Goal: Task Accomplishment & Management: Complete application form

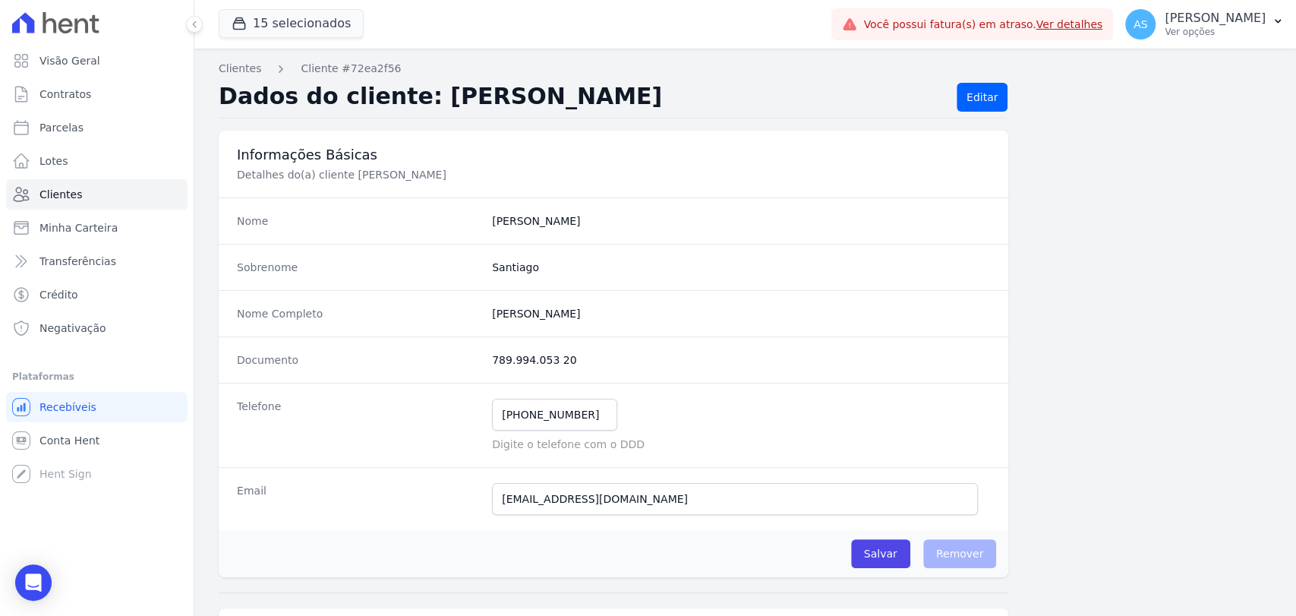
scroll to position [84, 0]
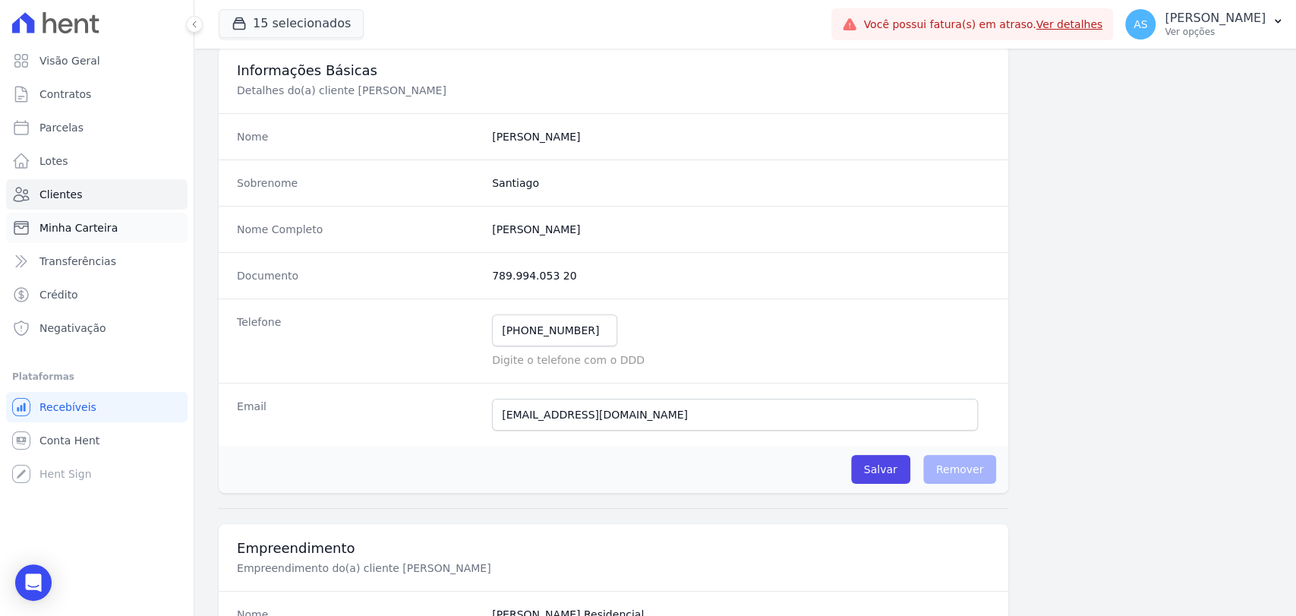
drag, startPoint x: 0, startPoint y: 0, endPoint x: 75, endPoint y: 226, distance: 238.4
click at [75, 226] on span "Minha Carteira" at bounding box center [78, 227] width 78 height 15
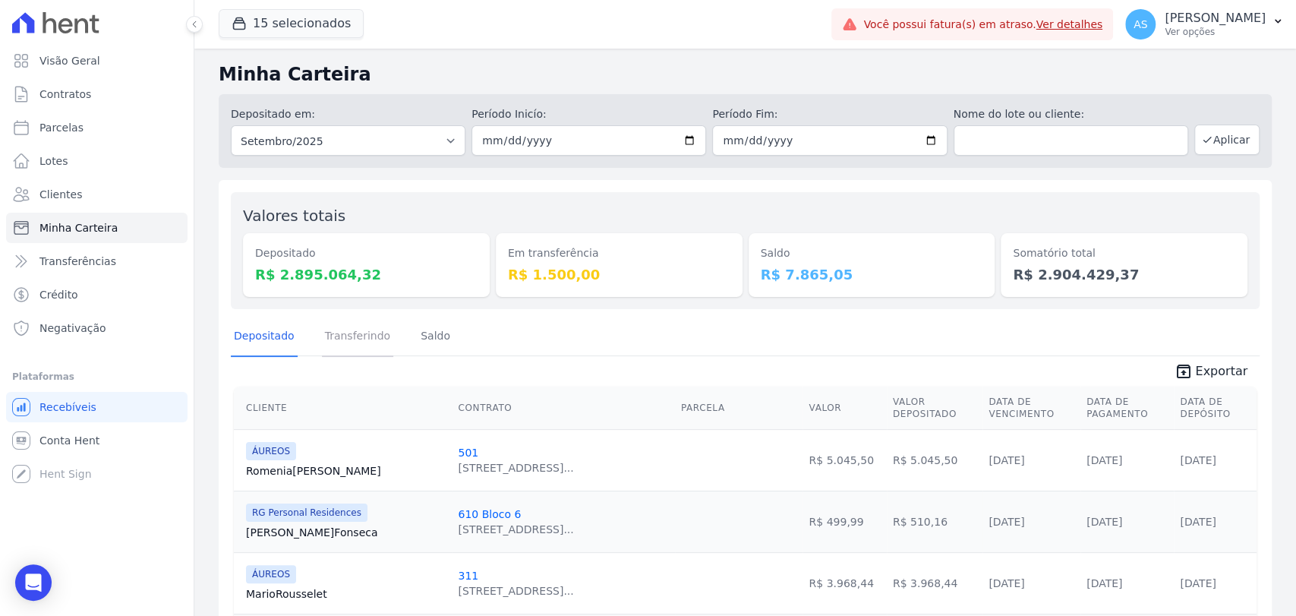
click at [349, 337] on link "Transferindo" at bounding box center [358, 336] width 72 height 39
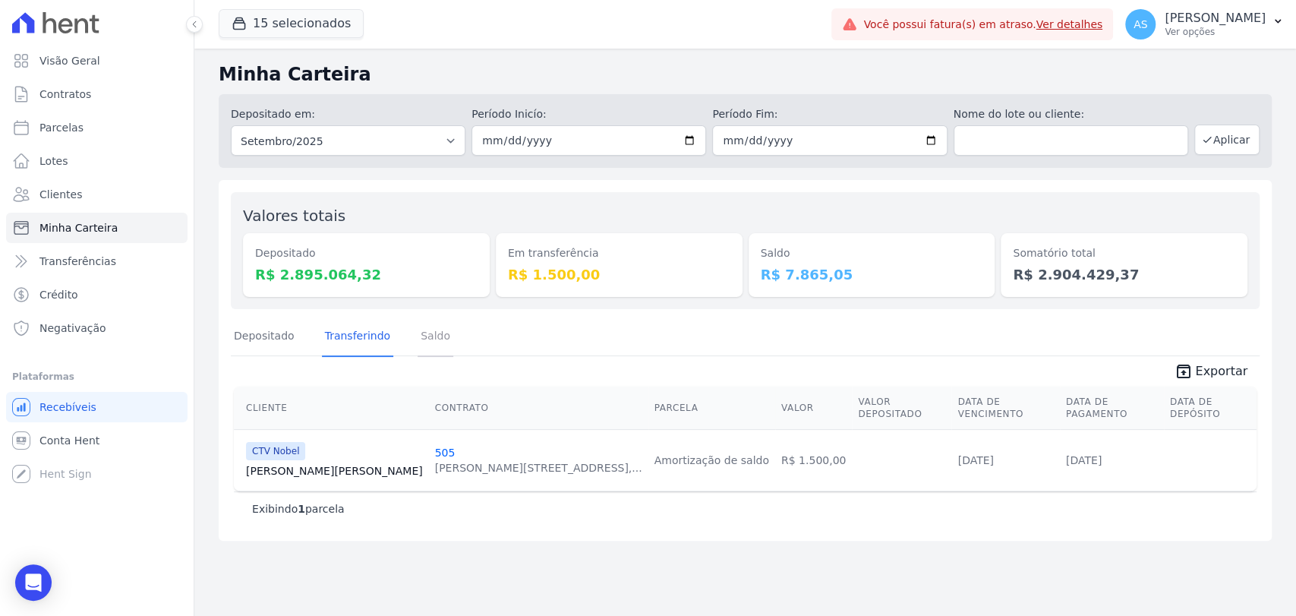
click at [430, 338] on link "Saldo" at bounding box center [436, 336] width 36 height 39
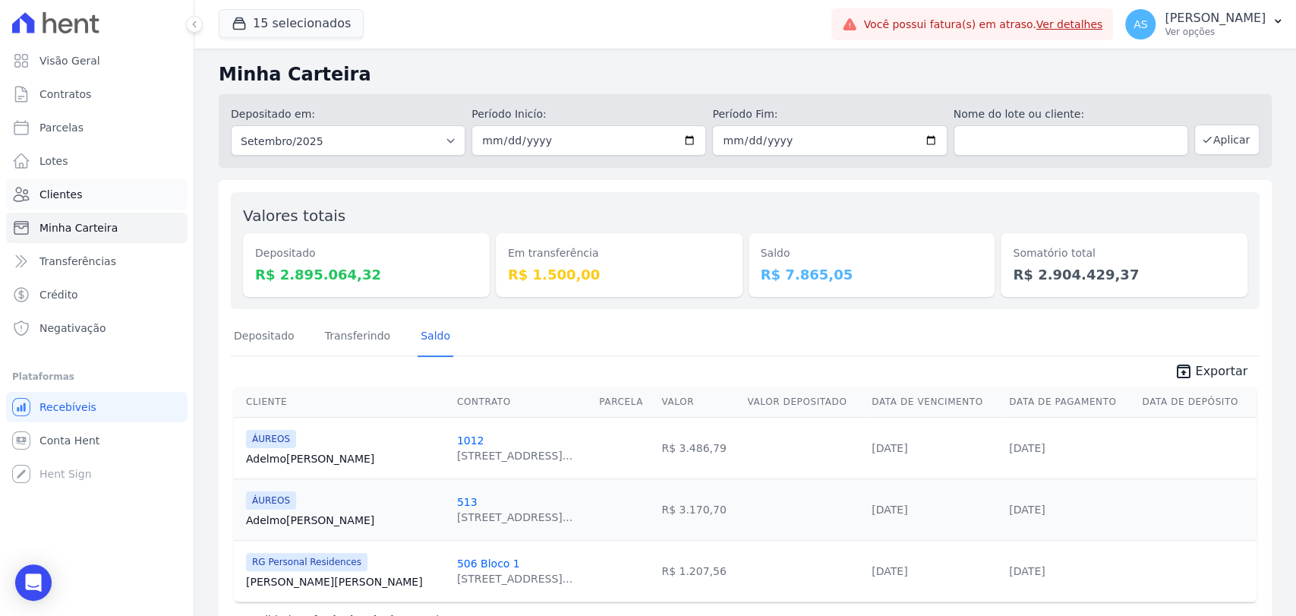
click at [41, 196] on span "Clientes" at bounding box center [60, 194] width 43 height 15
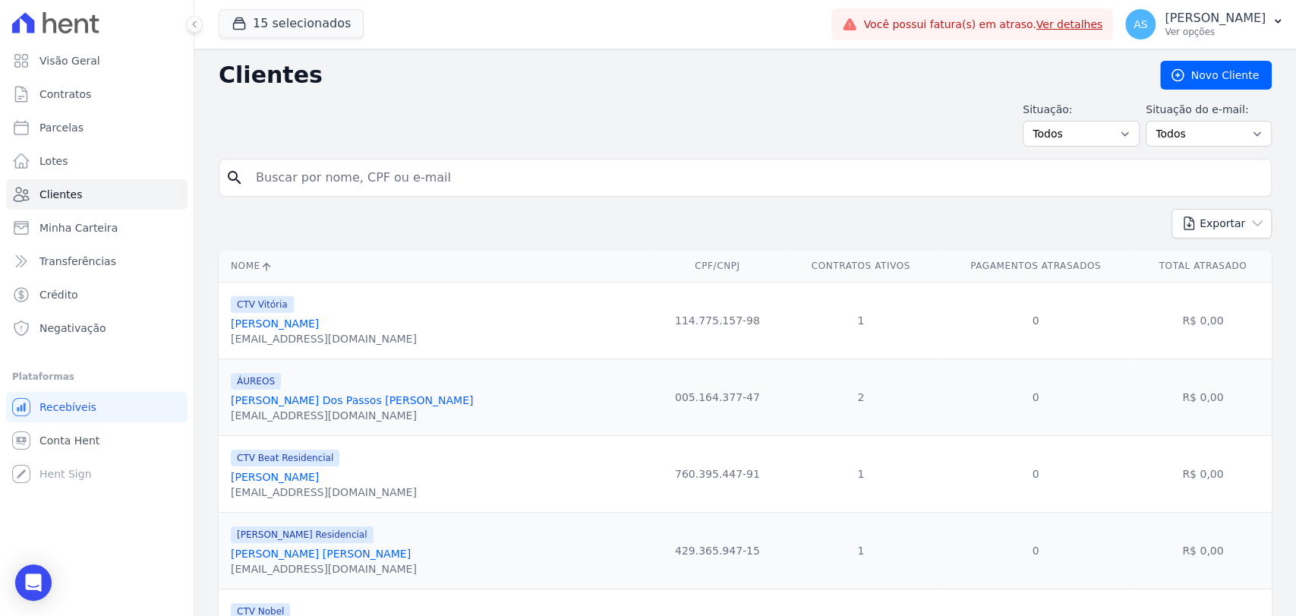
click at [319, 179] on input "search" at bounding box center [756, 177] width 1018 height 30
paste input "[PERSON_NAME] [PERSON_NAME]"
type input "[PERSON_NAME] [PERSON_NAME]"
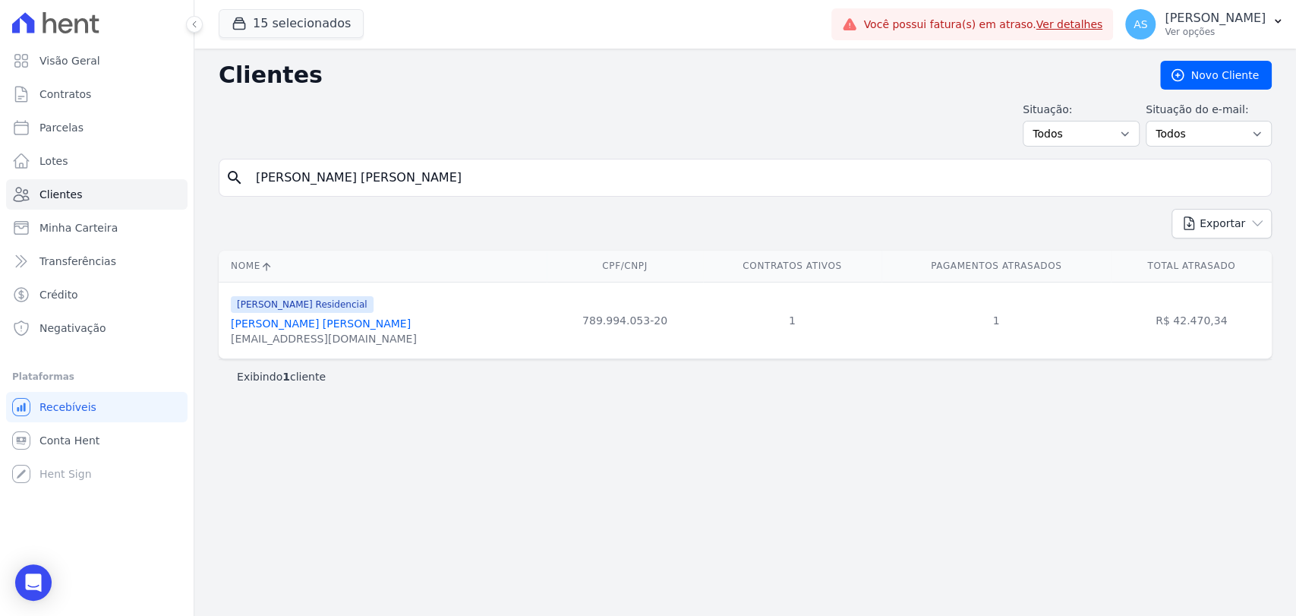
click at [281, 320] on link "[PERSON_NAME] [PERSON_NAME]" at bounding box center [321, 323] width 180 height 12
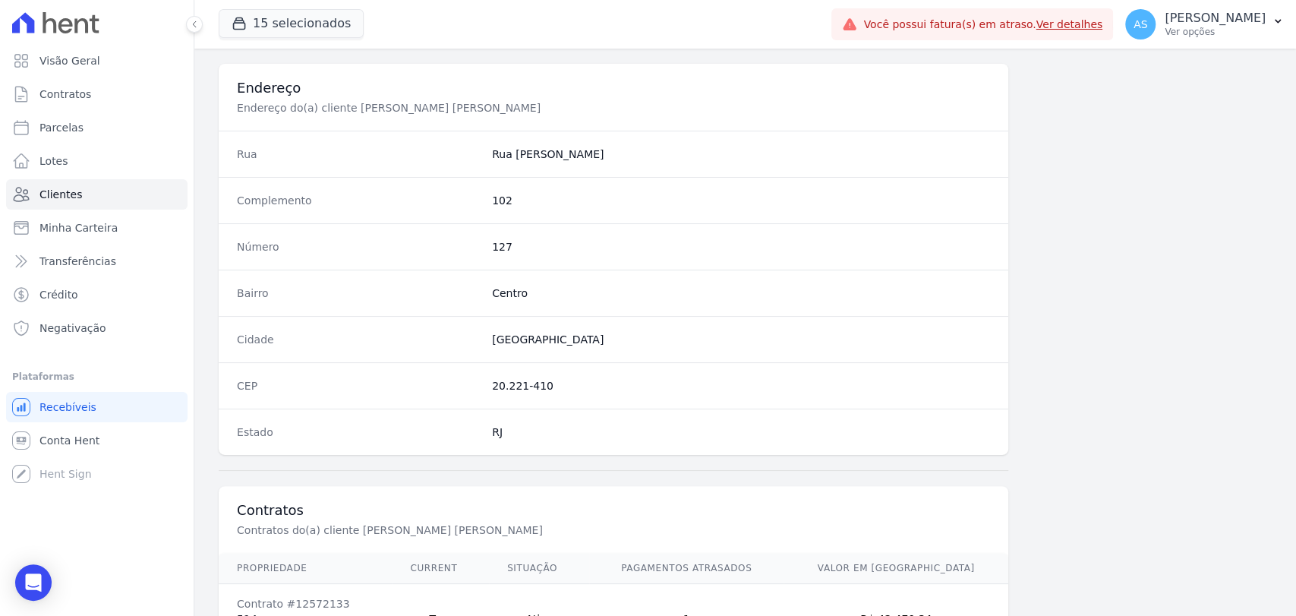
scroll to position [802, 0]
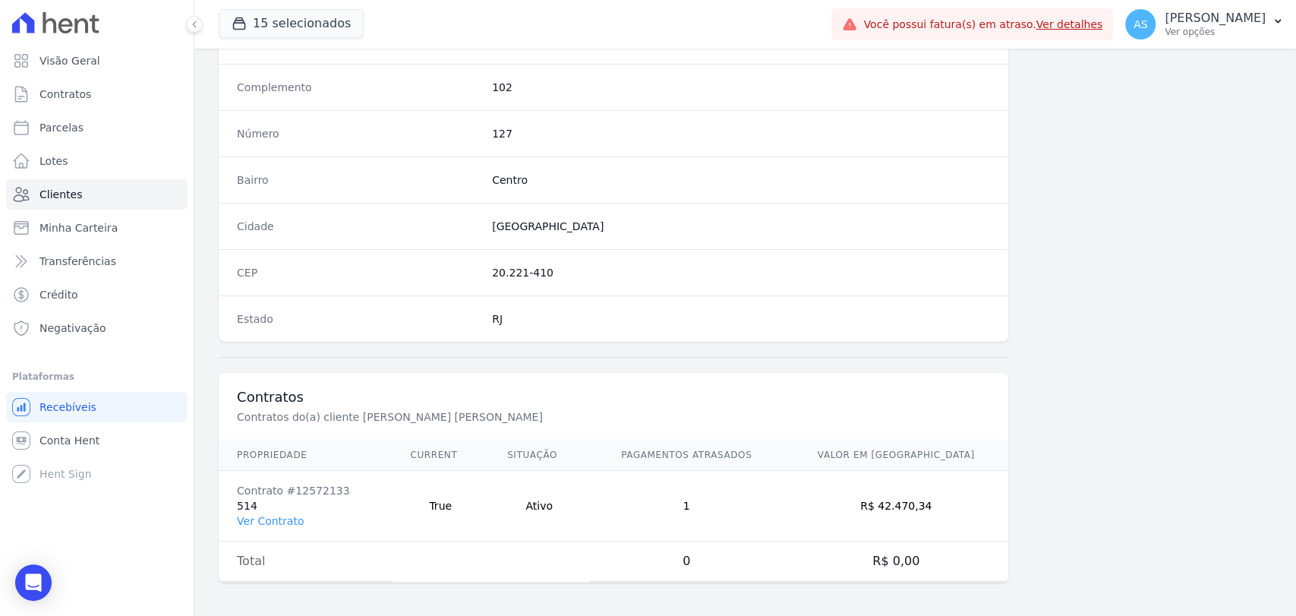
click at [235, 512] on td "Contrato #12572133 514 Ver Contrato" at bounding box center [305, 506] width 173 height 71
click at [242, 515] on link "Ver Contrato" at bounding box center [270, 521] width 67 height 12
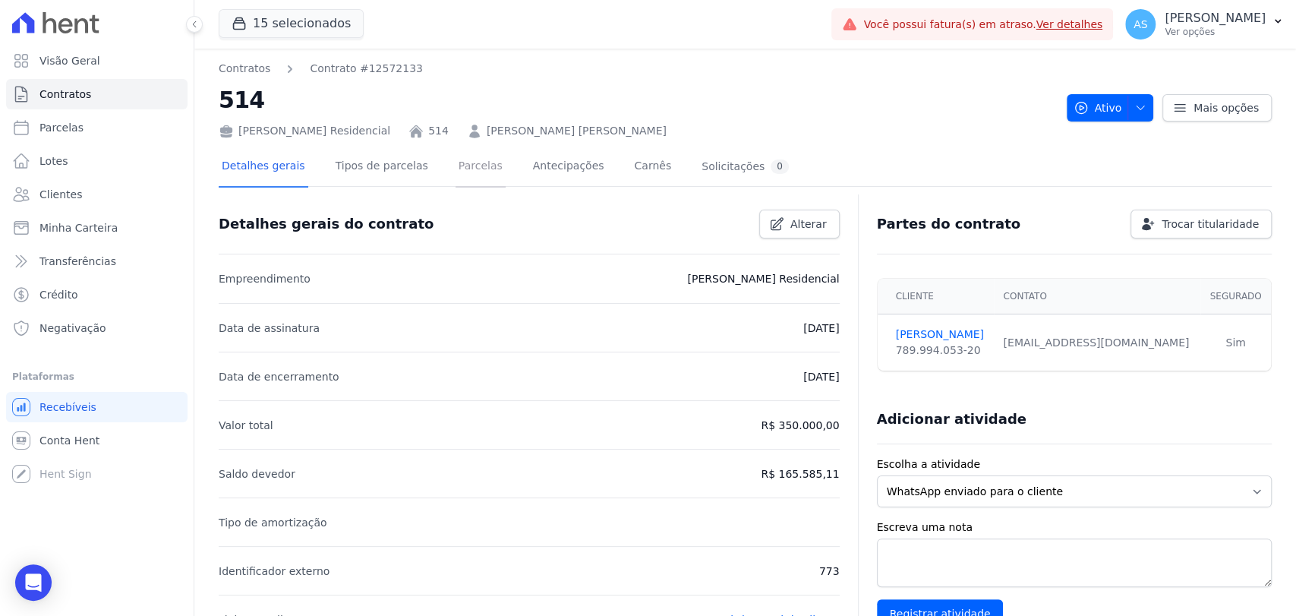
click at [456, 166] on link "Parcelas" at bounding box center [481, 167] width 50 height 40
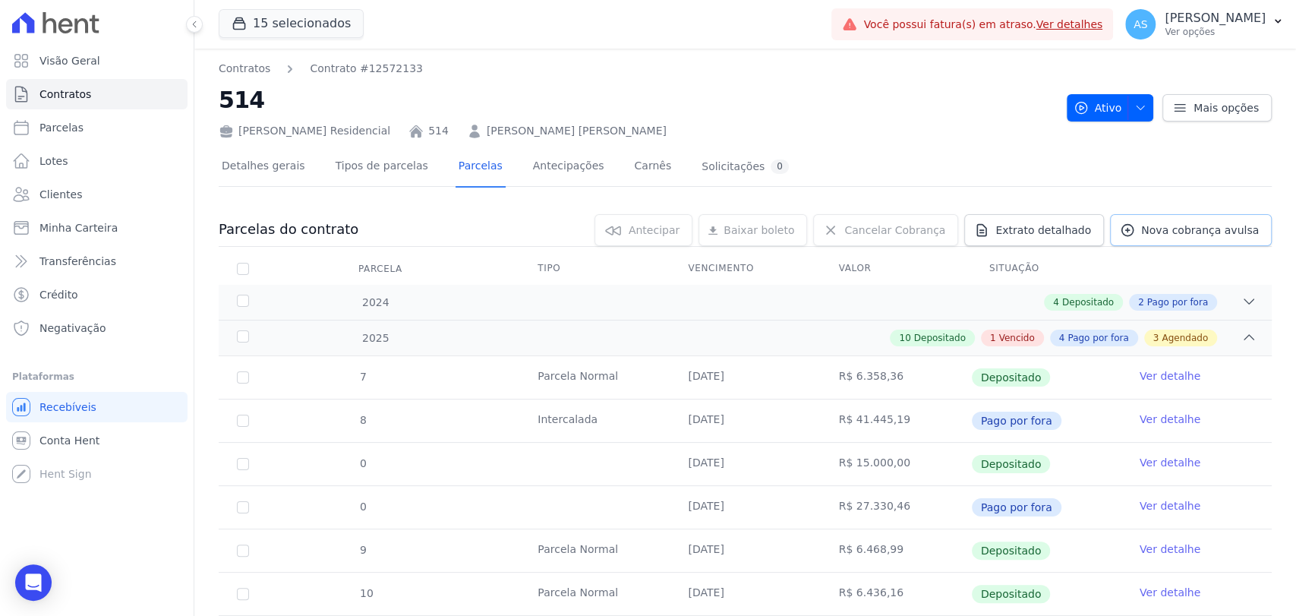
click at [1172, 228] on span "Nova cobrança avulsa" at bounding box center [1200, 229] width 118 height 15
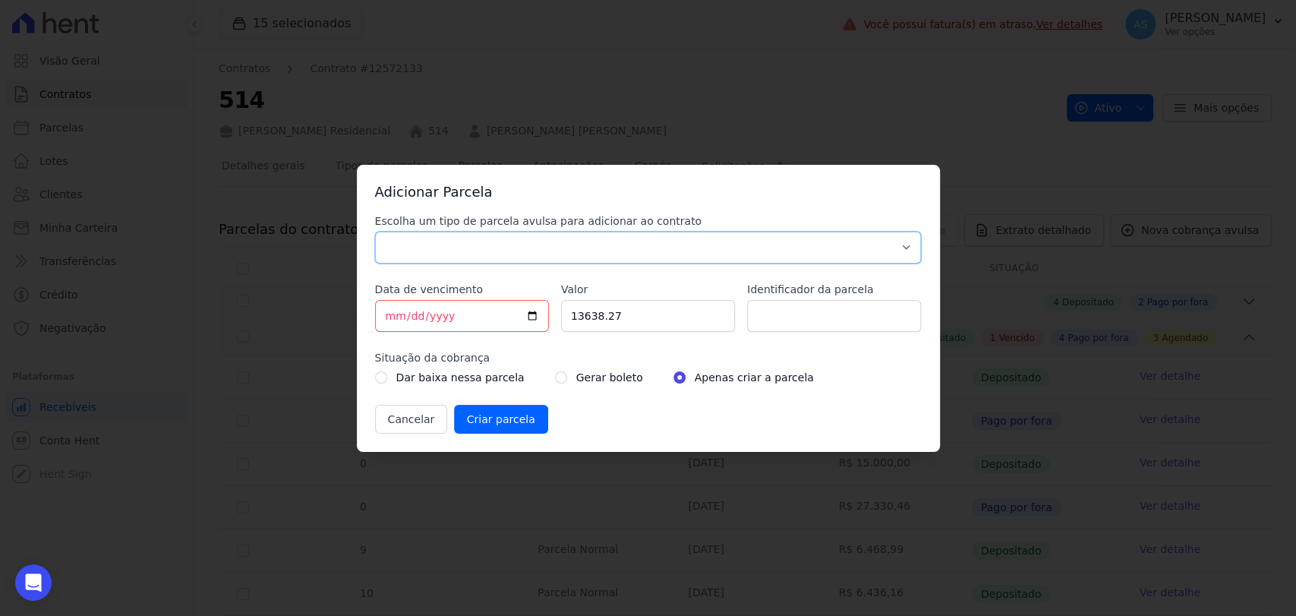
click at [443, 232] on select "Parcela Normal Sinal Caução Intercalada Chaves Pré Chaves Pós Chaves Taxas Quit…" at bounding box center [648, 248] width 547 height 32
select select "standard"
click at [375, 232] on select "Parcela Normal Sinal Caução Intercalada Chaves Pré Chaves Pós Chaves Taxas Quit…" at bounding box center [648, 248] width 547 height 32
drag, startPoint x: 629, startPoint y: 317, endPoint x: 443, endPoint y: 320, distance: 186.0
click at [443, 320] on div "Escolha um tipo de parcela avulsa para adicionar ao contrato Parcela Normal Sin…" at bounding box center [648, 323] width 547 height 220
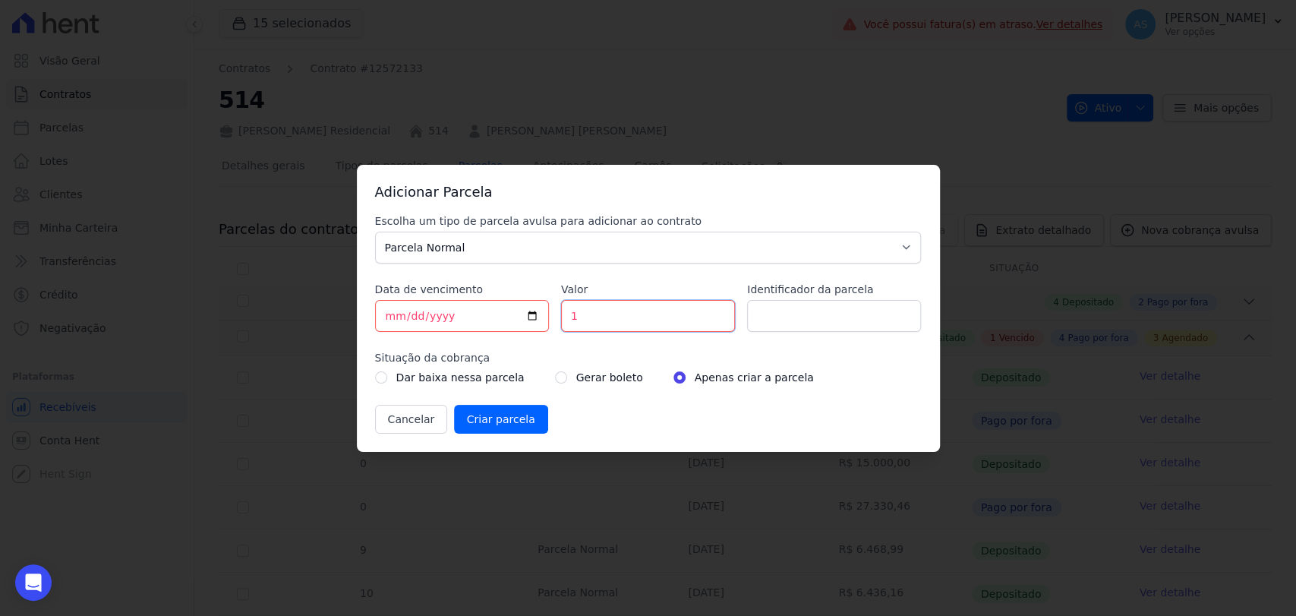
type input "15"
type input "15000.00"
type input "p"
type input "PARTE PARCELA [DATE]"
click at [555, 372] on input "radio" at bounding box center [561, 377] width 12 height 12
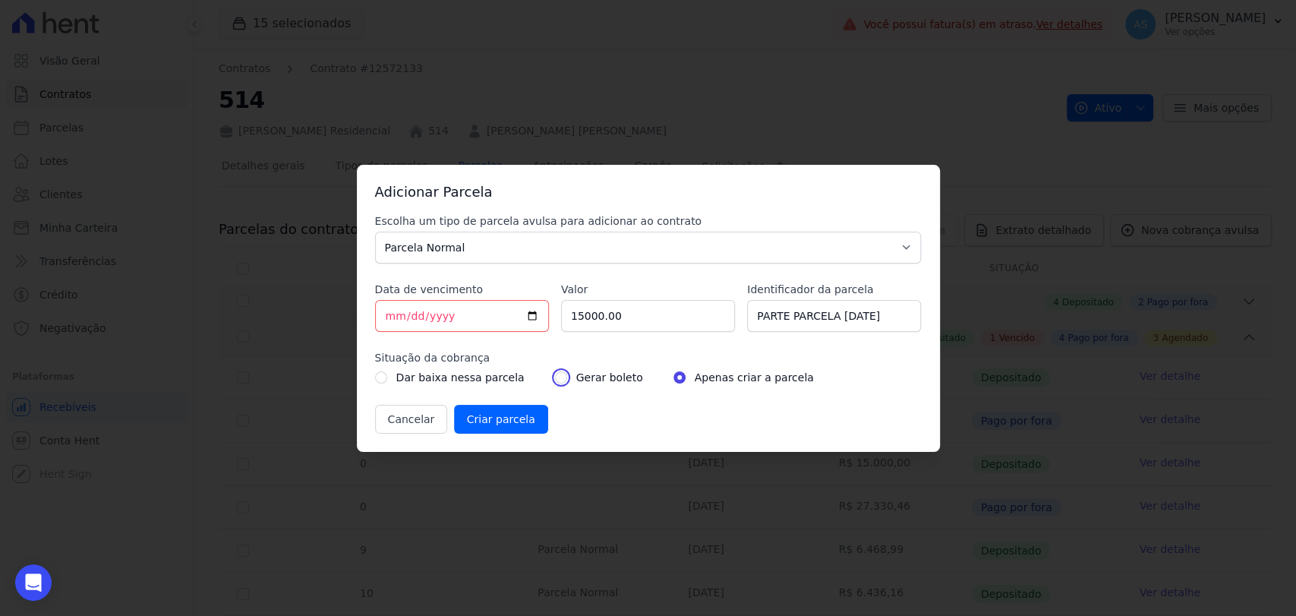
radio input "true"
click at [478, 427] on input "Criar parcela" at bounding box center [501, 419] width 94 height 29
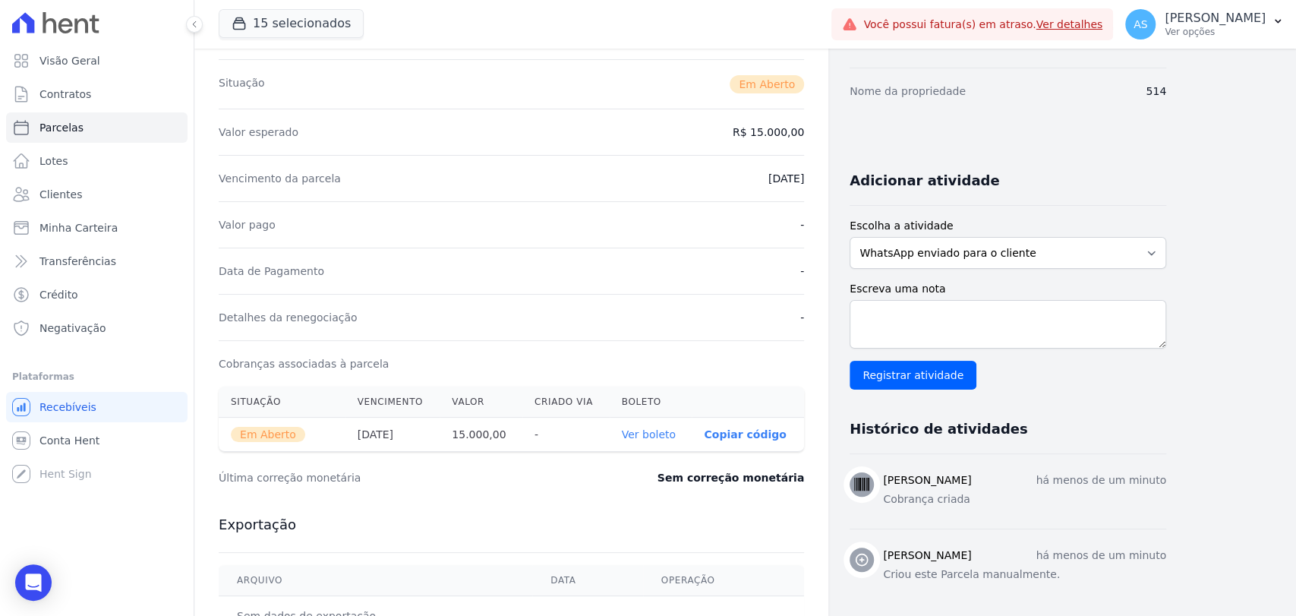
scroll to position [253, 0]
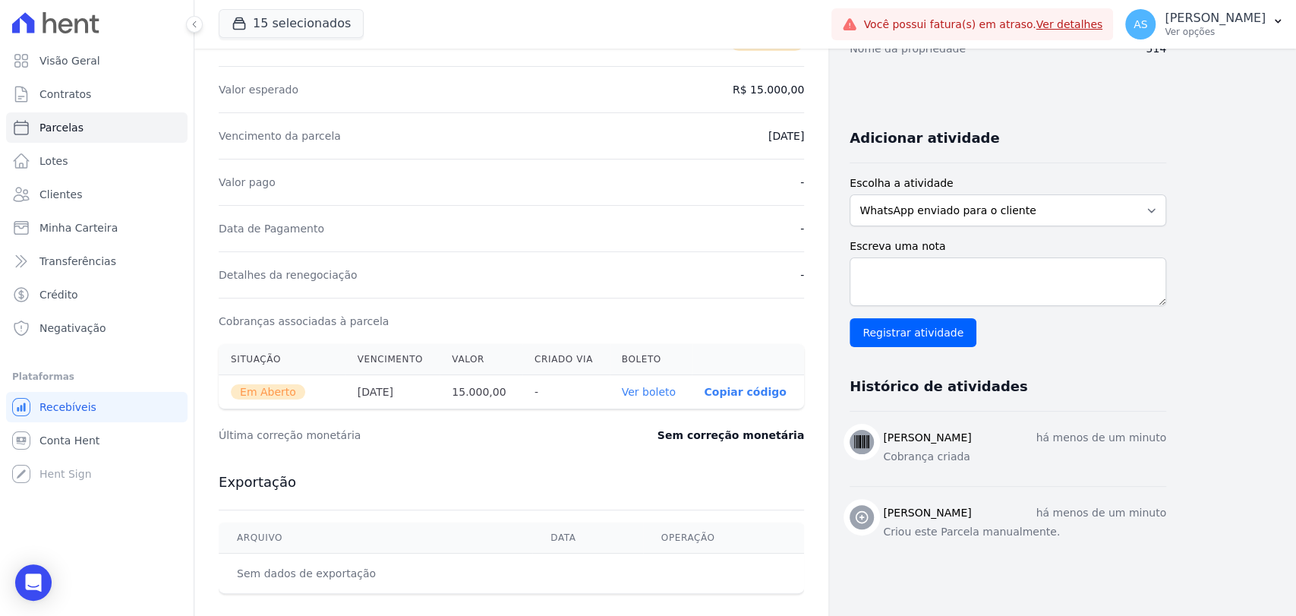
click at [651, 390] on link "Ver boleto" at bounding box center [649, 392] width 54 height 12
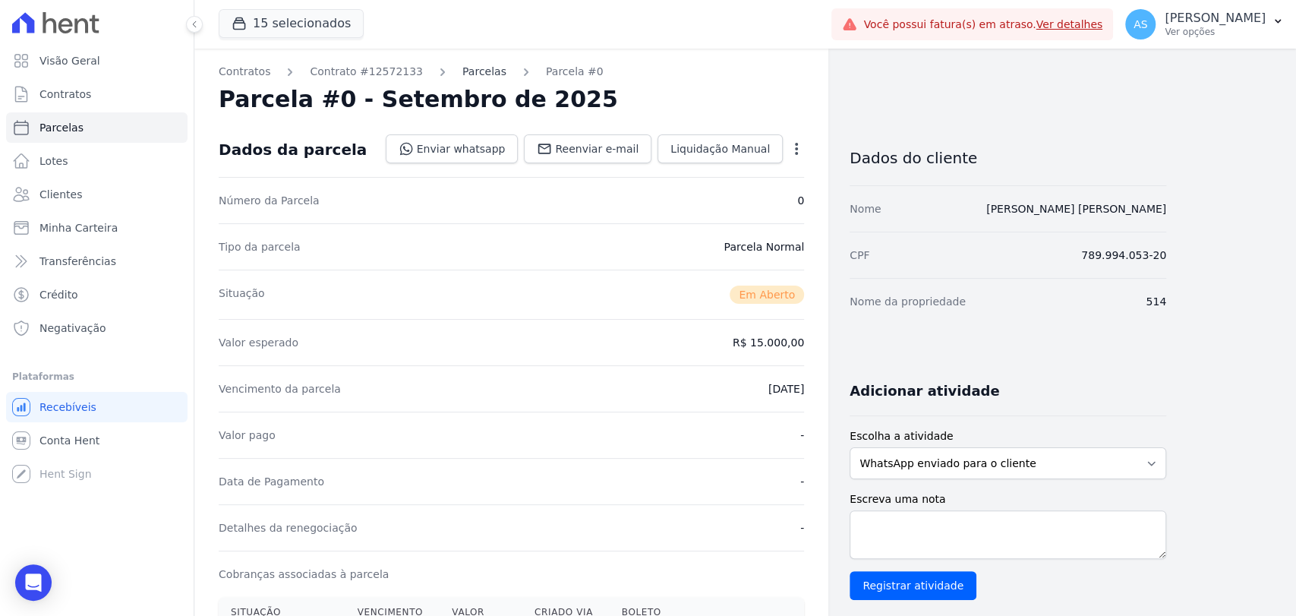
click at [462, 74] on link "Parcelas" at bounding box center [484, 72] width 44 height 16
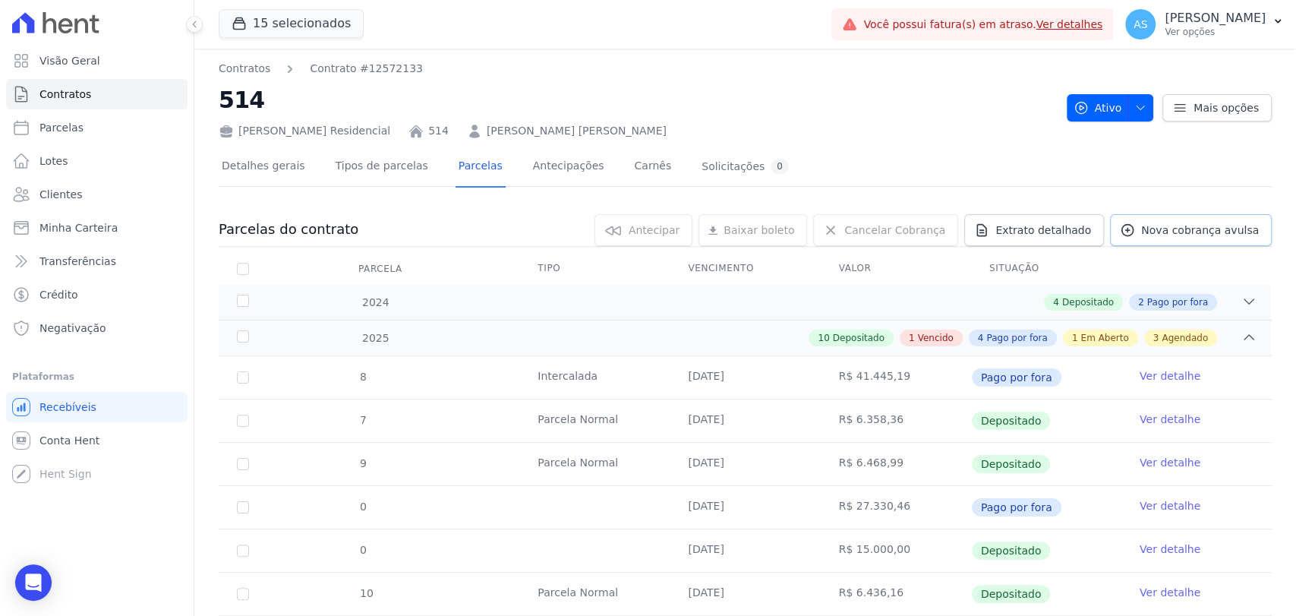
click at [1180, 228] on span "Nova cobrança avulsa" at bounding box center [1200, 229] width 118 height 15
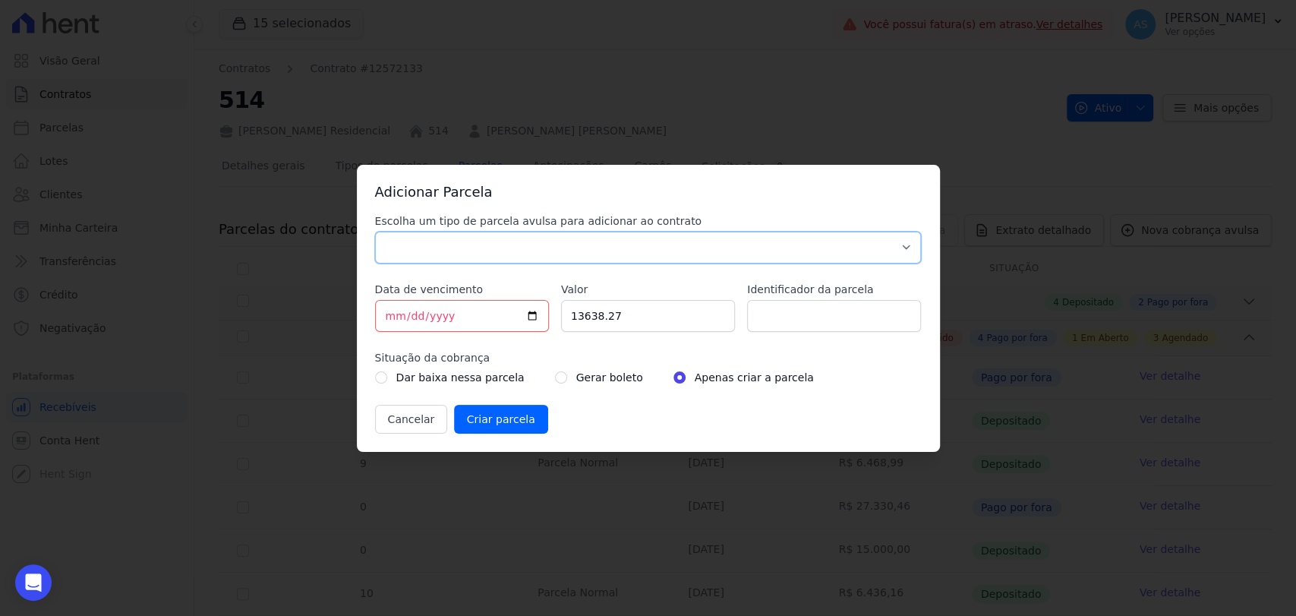
click at [451, 252] on select "Parcela Normal Sinal Caução Intercalada Chaves Pré Chaves Pós Chaves Taxas Quit…" at bounding box center [648, 248] width 547 height 32
select select "standard"
click at [375, 232] on select "Parcela Normal Sinal Caução Intercalada Chaves Pré Chaves Pós Chaves Taxas Quit…" at bounding box center [648, 248] width 547 height 32
click at [534, 312] on input "[DATE]" at bounding box center [462, 316] width 174 height 32
type input "[DATE]"
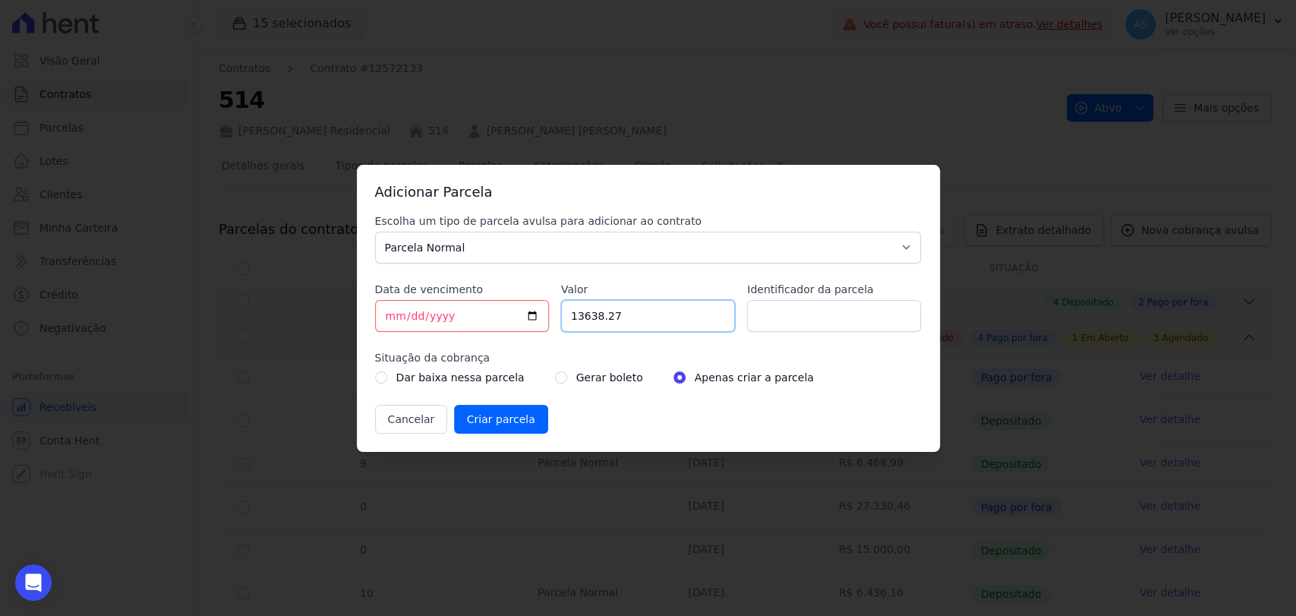
drag, startPoint x: 642, startPoint y: 311, endPoint x: 476, endPoint y: 330, distance: 167.3
click at [476, 330] on div "Escolha um tipo de parcela avulsa para adicionar ao contrato Parcela Normal Sin…" at bounding box center [648, 323] width 547 height 220
type input "15000.00"
click at [790, 314] on input "Identificador da parcela" at bounding box center [834, 316] width 174 height 32
type input "P"
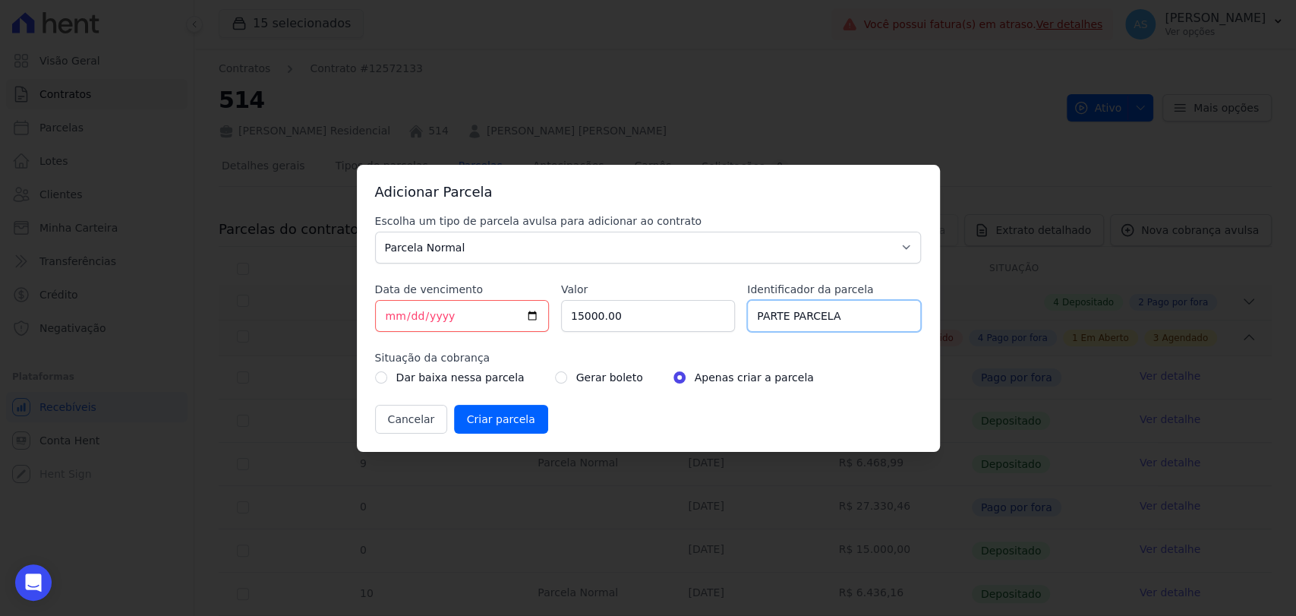
type input "PARTE PARCELA [DATE]"
click at [555, 375] on input "radio" at bounding box center [561, 377] width 12 height 12
radio input "true"
click at [474, 423] on input "Criar parcela" at bounding box center [501, 419] width 94 height 29
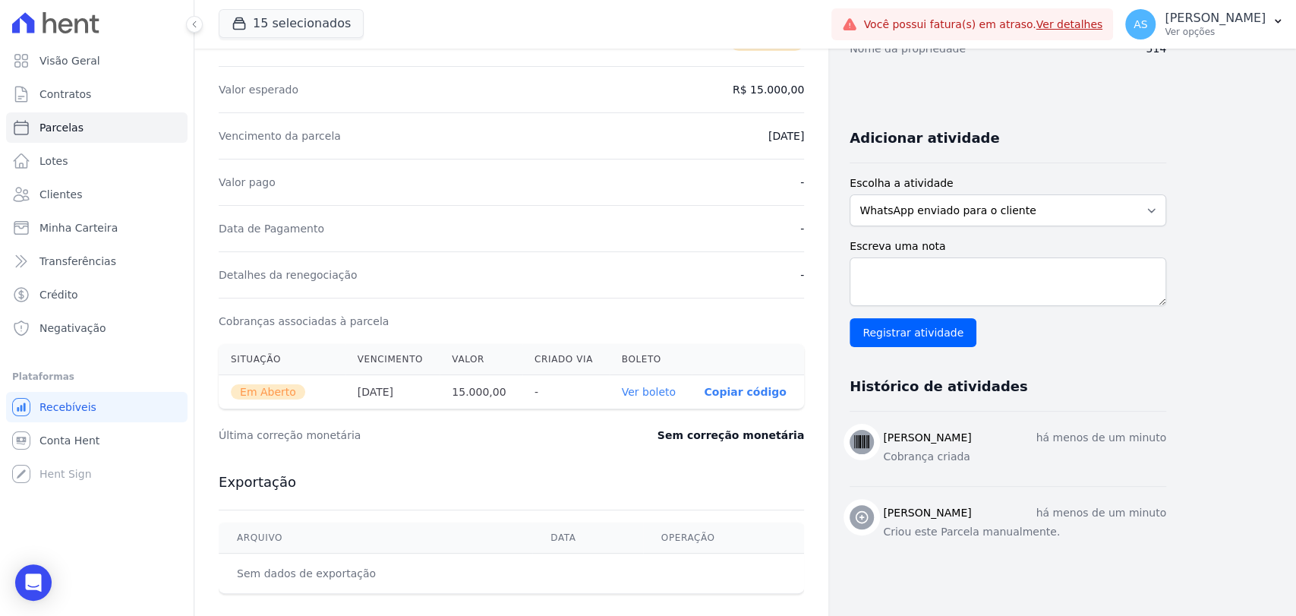
scroll to position [423, 0]
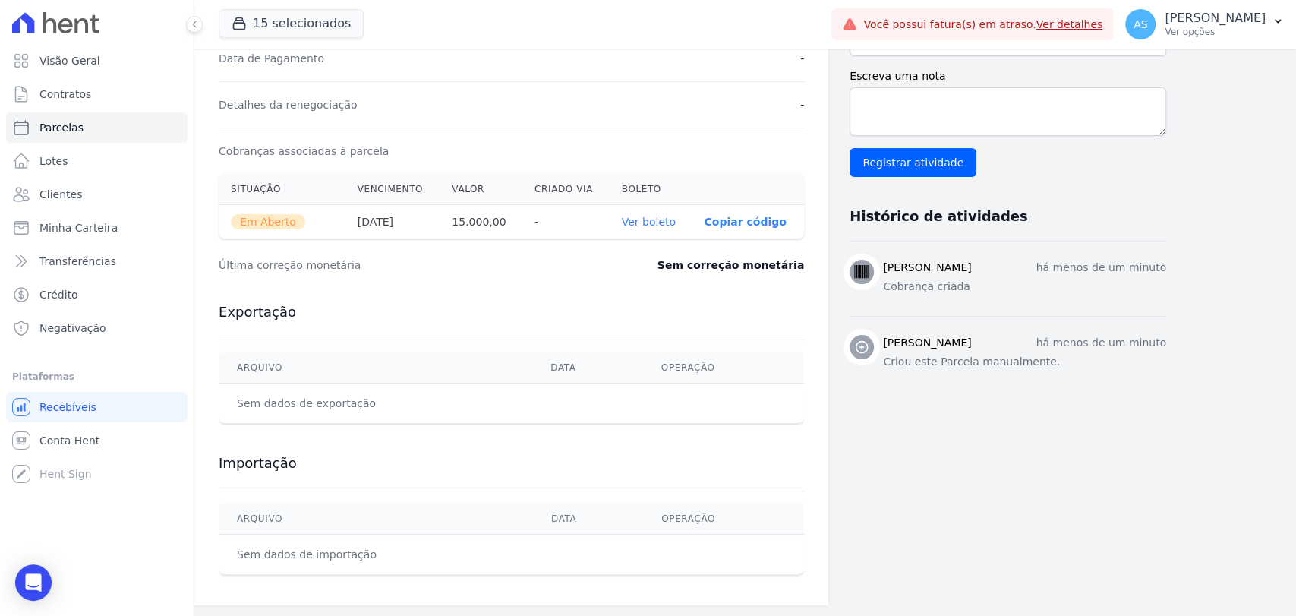
click at [646, 220] on link "Ver boleto" at bounding box center [649, 222] width 54 height 12
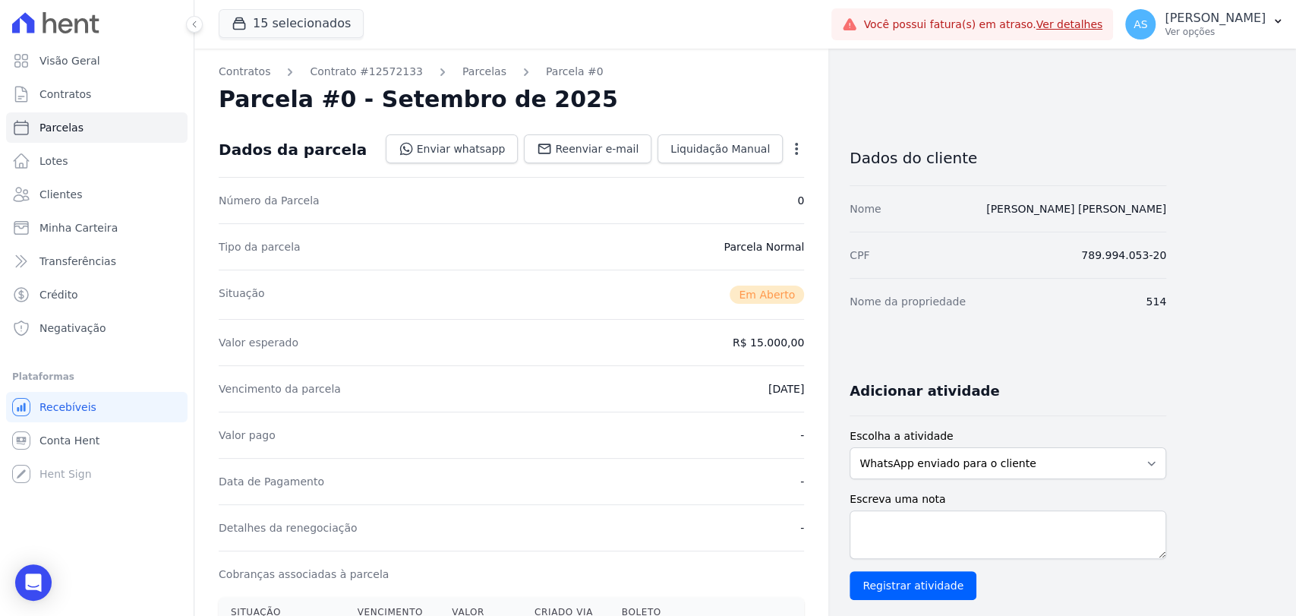
scroll to position [0, 0]
click at [462, 75] on link "Parcelas" at bounding box center [484, 72] width 44 height 16
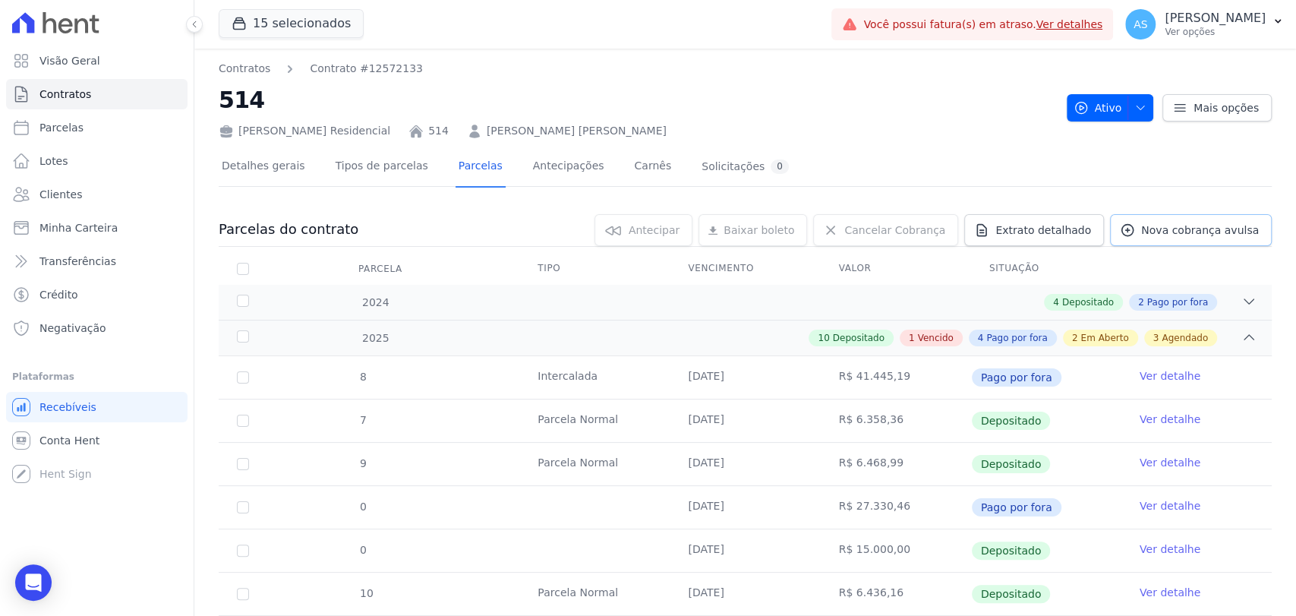
click at [1190, 229] on span "Nova cobrança avulsa" at bounding box center [1200, 229] width 118 height 15
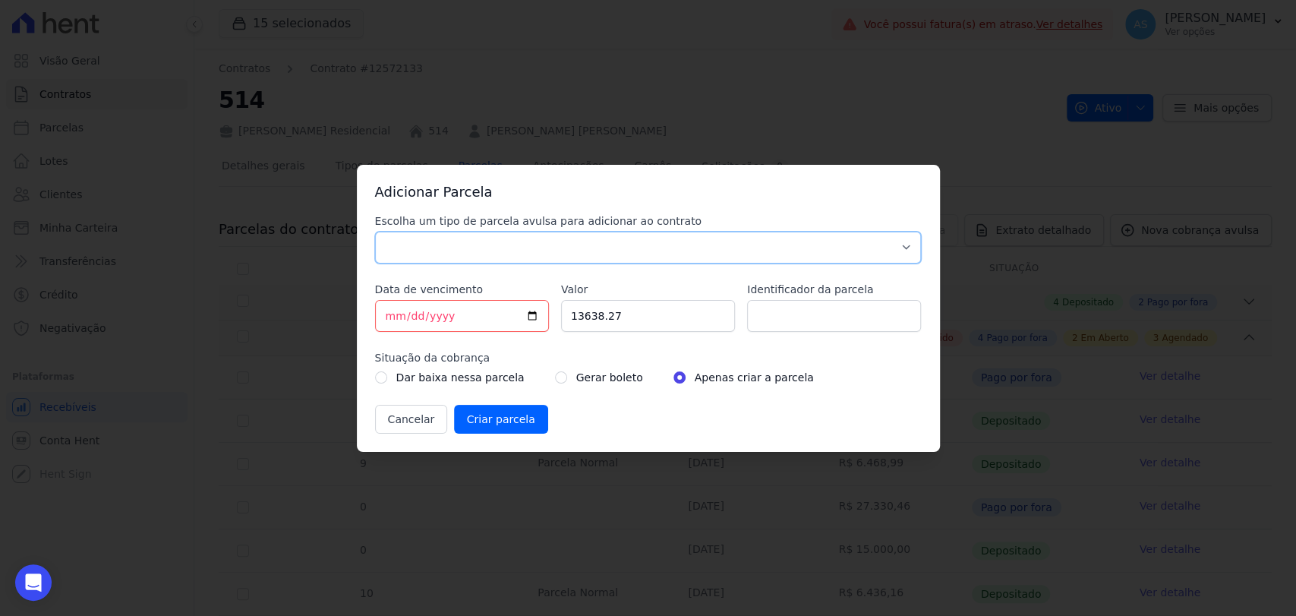
click at [476, 247] on select "Parcela Normal Sinal Caução Intercalada Chaves Pré Chaves Pós Chaves Taxas Quit…" at bounding box center [648, 248] width 547 height 32
select select "standard"
click at [375, 232] on select "Parcela Normal Sinal Caução Intercalada Chaves Pré Chaves Pós Chaves Taxas Quit…" at bounding box center [648, 248] width 547 height 32
click at [533, 312] on input "[DATE]" at bounding box center [462, 316] width 174 height 32
type input "[DATE]"
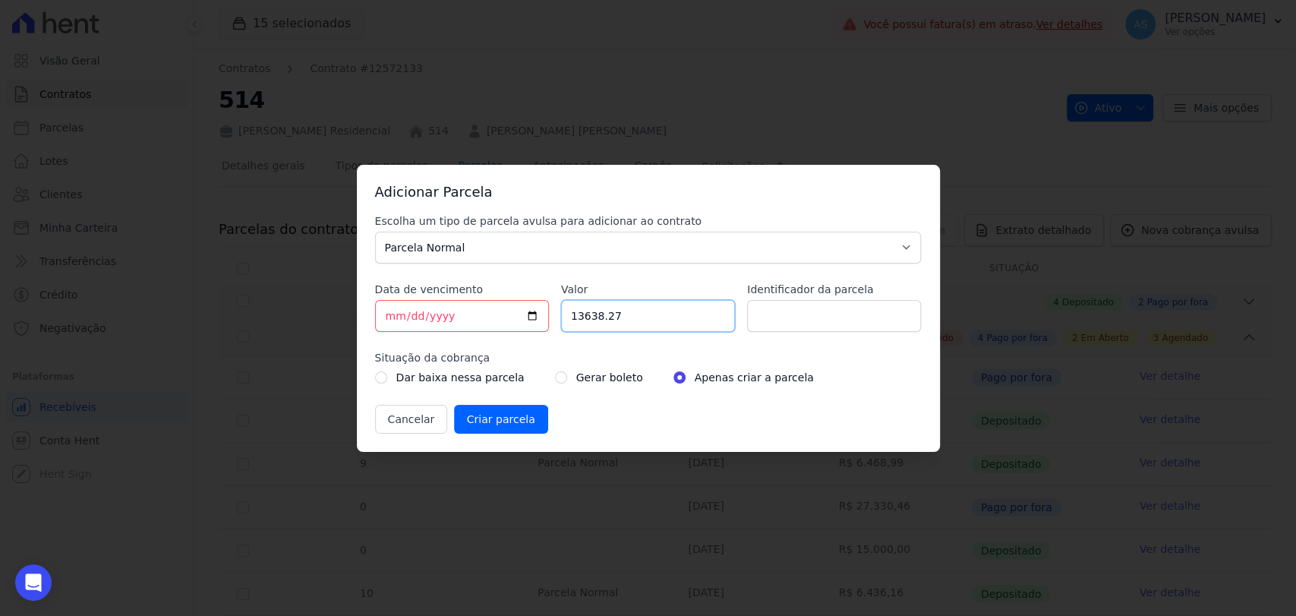
drag, startPoint x: 642, startPoint y: 317, endPoint x: 495, endPoint y: 330, distance: 147.9
click at [495, 330] on div "Escolha um tipo de parcela avulsa para adicionar ao contrato Parcela Normal Sin…" at bounding box center [648, 323] width 547 height 220
type input "14957.43"
click at [779, 320] on input "Identificador da parcela" at bounding box center [834, 316] width 174 height 32
type input "PARTE PARCELA [DATE]"
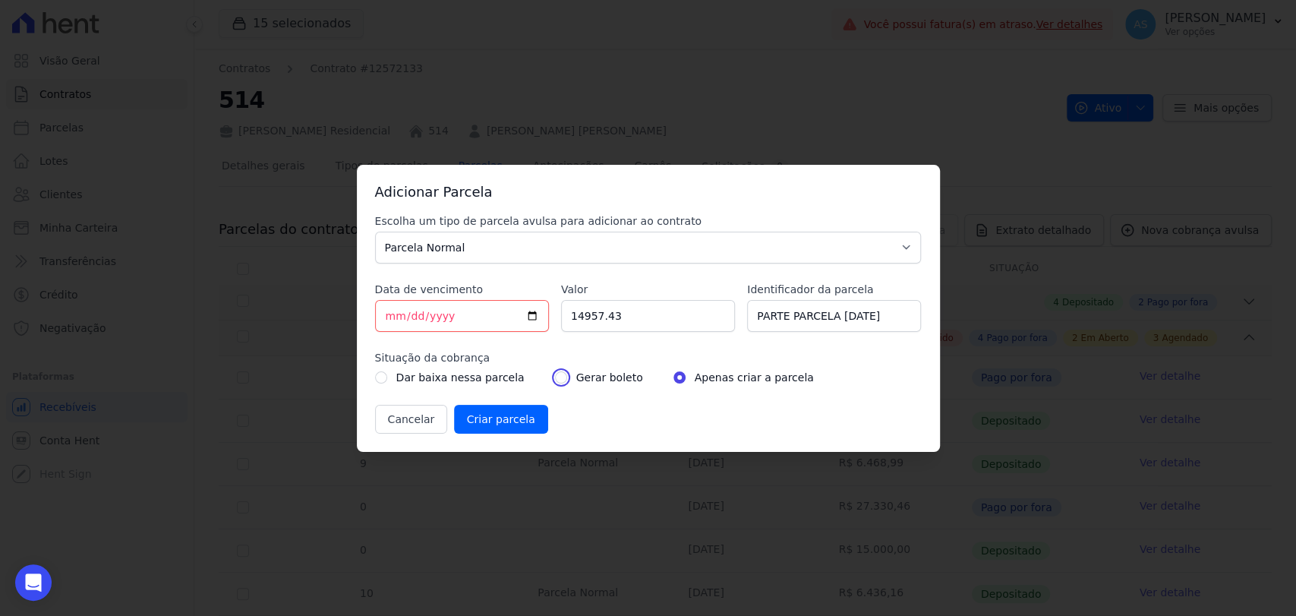
click at [555, 376] on input "radio" at bounding box center [561, 377] width 12 height 12
radio input "true"
click at [501, 412] on input "Criar parcela" at bounding box center [501, 419] width 94 height 29
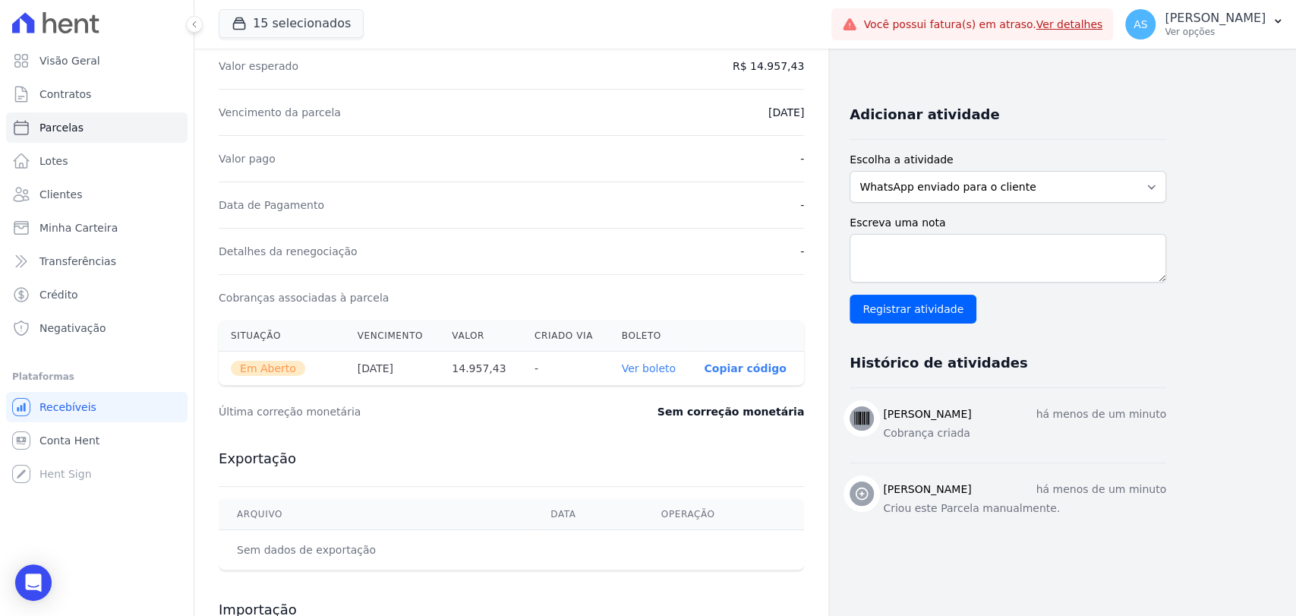
scroll to position [337, 0]
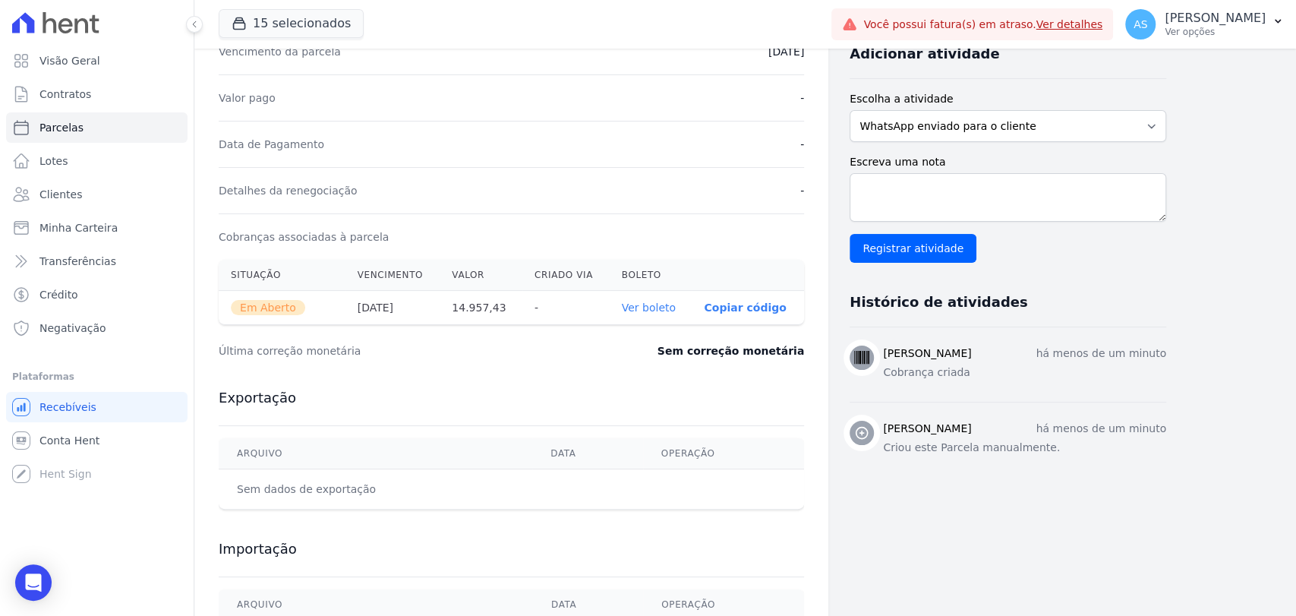
click at [664, 313] on th "Ver boleto" at bounding box center [651, 308] width 83 height 34
click at [662, 306] on link "Ver boleto" at bounding box center [649, 307] width 54 height 12
